Goal: Obtain resource: Obtain resource

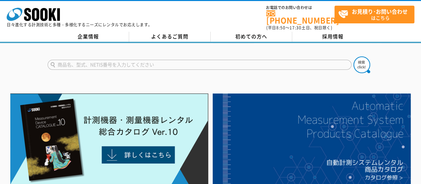
click at [134, 60] on input "text" at bounding box center [200, 65] width 304 height 10
type input "nl-42ex"
click at [354, 56] on button at bounding box center [362, 64] width 17 height 17
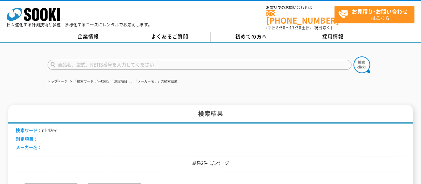
scroll to position [133, 0]
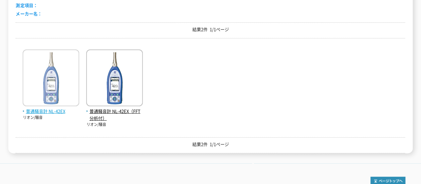
click at [52, 78] on img at bounding box center [51, 78] width 57 height 58
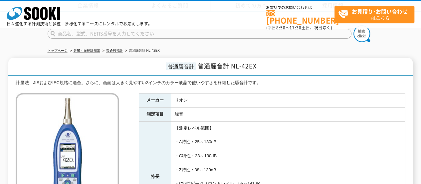
scroll to position [133, 0]
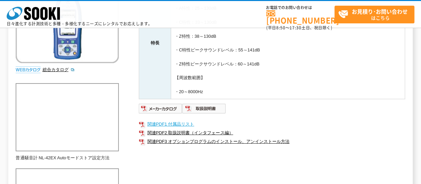
click at [179, 120] on link "関連PDF1 付属品リスト" at bounding box center [272, 124] width 267 height 9
click at [201, 141] on link "関連PDF3 オプションプログラムのインストール、アンインストール方法" at bounding box center [272, 141] width 267 height 9
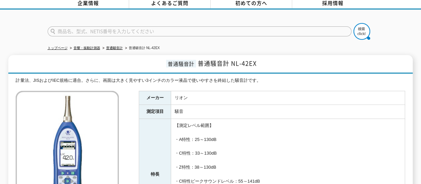
scroll to position [0, 0]
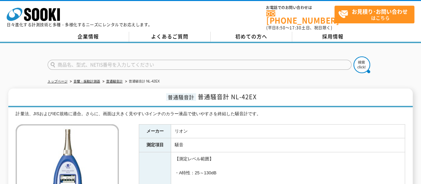
click at [107, 60] on input "text" at bounding box center [200, 65] width 304 height 10
type input "商品名、型式、NETIS番号を入力してください"
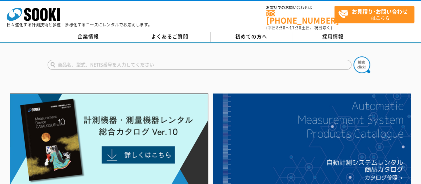
click at [91, 60] on input "text" at bounding box center [200, 65] width 304 height 10
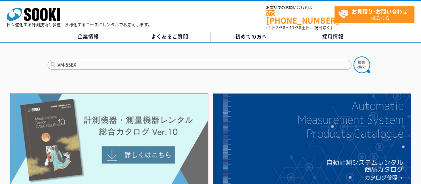
type input "VM-55EX"
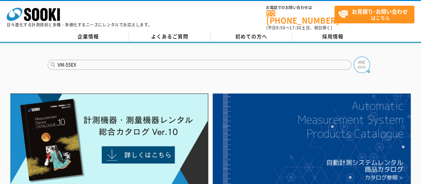
click at [362, 66] on img at bounding box center [362, 64] width 17 height 17
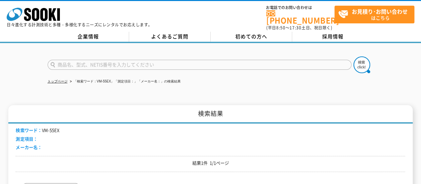
scroll to position [100, 0]
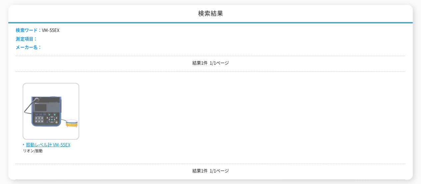
click at [64, 116] on img at bounding box center [51, 112] width 57 height 58
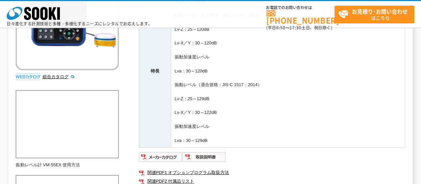
scroll to position [167, 0]
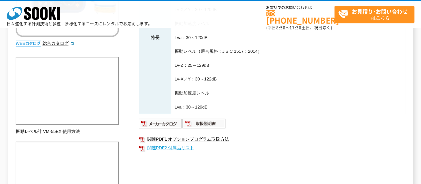
click at [184, 147] on link "関連PDF2 付属品リスト" at bounding box center [272, 147] width 267 height 9
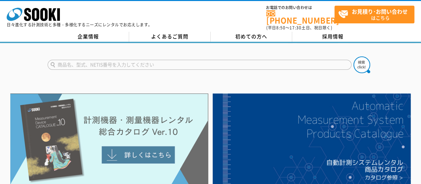
click at [143, 149] on img at bounding box center [109, 138] width 198 height 91
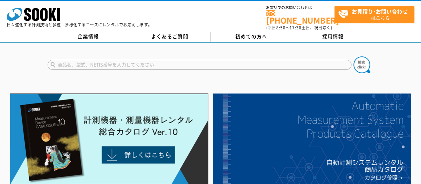
click at [107, 62] on input "text" at bounding box center [200, 65] width 304 height 10
type input "AS-60VM"
click at [356, 61] on img at bounding box center [362, 64] width 17 height 17
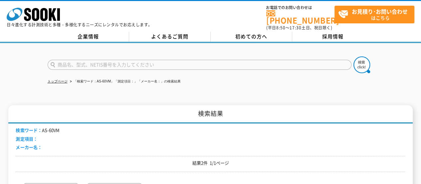
scroll to position [167, 0]
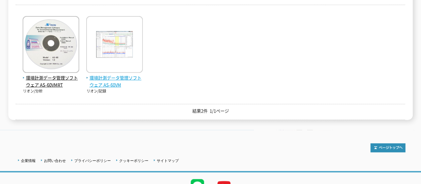
click at [113, 59] on img at bounding box center [114, 45] width 57 height 58
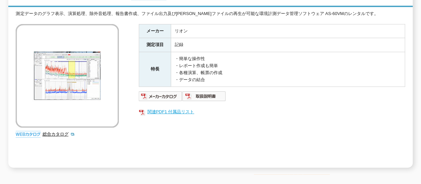
click at [167, 107] on link "関連PDF1 付属品リスト" at bounding box center [272, 111] width 267 height 9
